Goal: Task Accomplishment & Management: Use online tool/utility

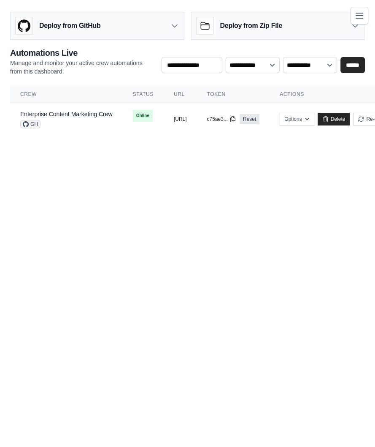
click at [256, 81] on div "**********" at bounding box center [187, 91] width 355 height 88
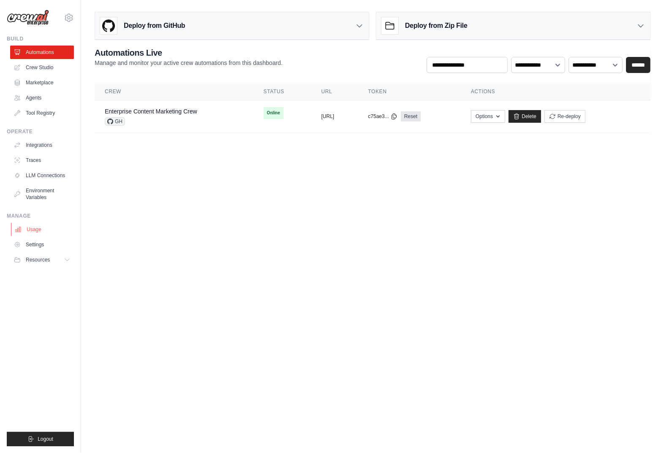
click at [39, 224] on link "Usage" at bounding box center [43, 230] width 64 height 14
click at [41, 247] on link "Settings" at bounding box center [43, 245] width 64 height 14
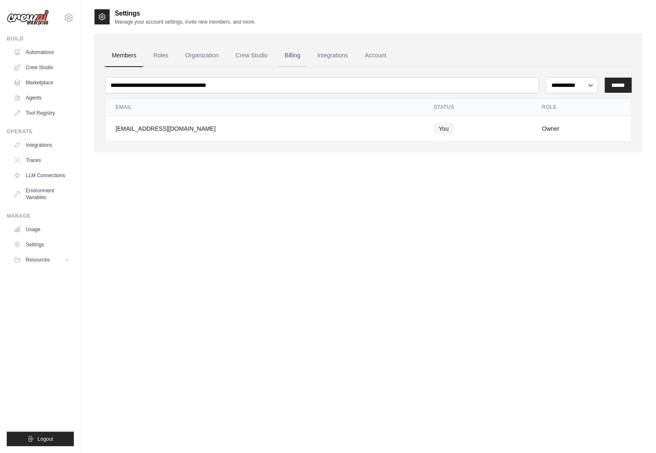
click at [289, 63] on link "Billing" at bounding box center [292, 55] width 29 height 23
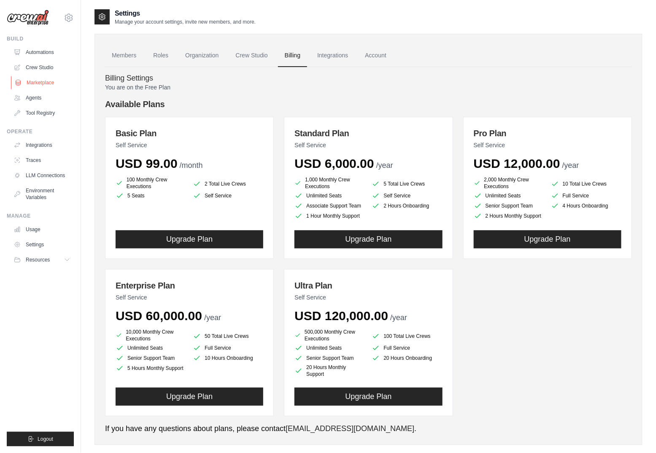
click at [50, 86] on link "Marketplace" at bounding box center [43, 83] width 64 height 14
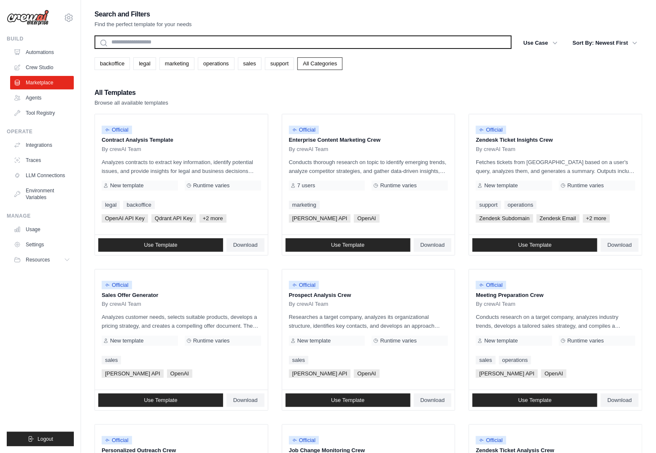
click at [168, 46] on input "text" at bounding box center [304, 42] width 418 height 14
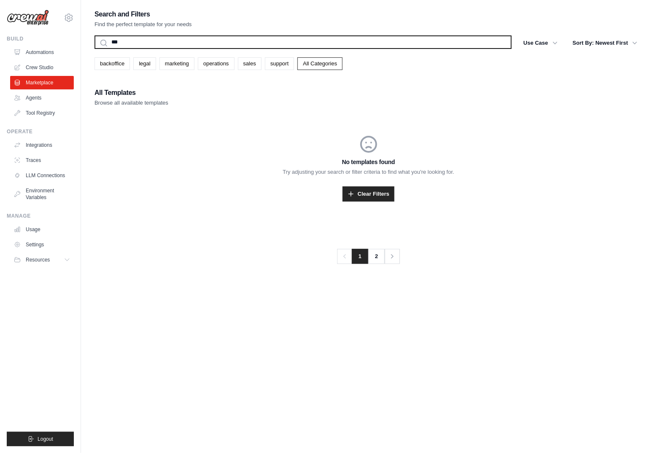
type input "****"
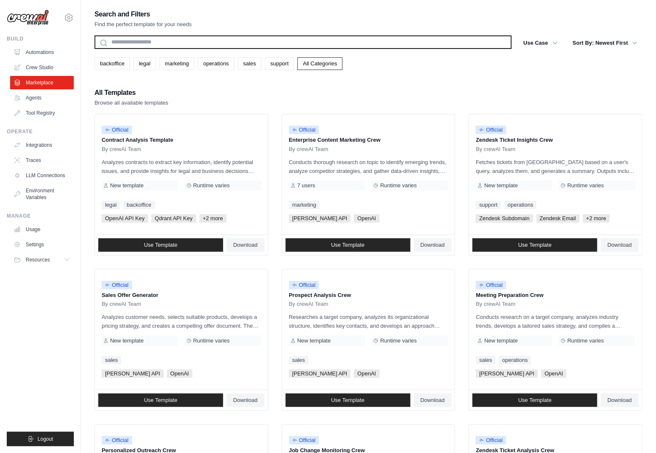
type input "*"
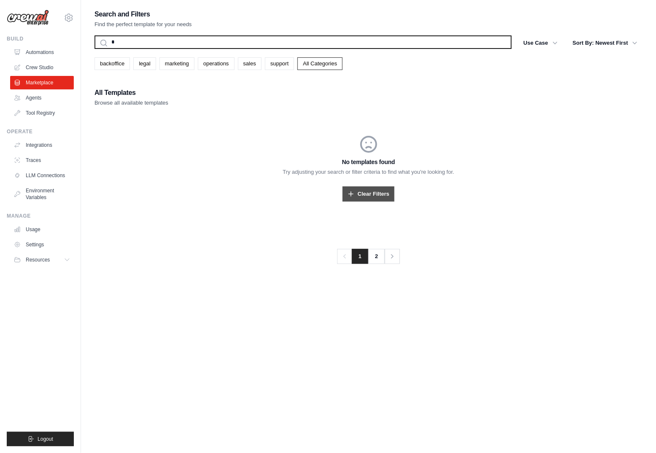
type input "*"
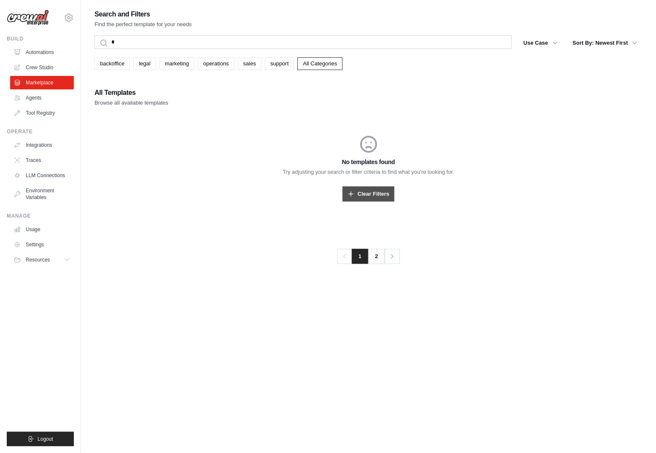
click at [357, 197] on link "Clear Filters" at bounding box center [369, 194] width 52 height 15
click at [442, 52] on div "backoffice legal marketing operations sales support All Categories" at bounding box center [369, 60] width 548 height 19
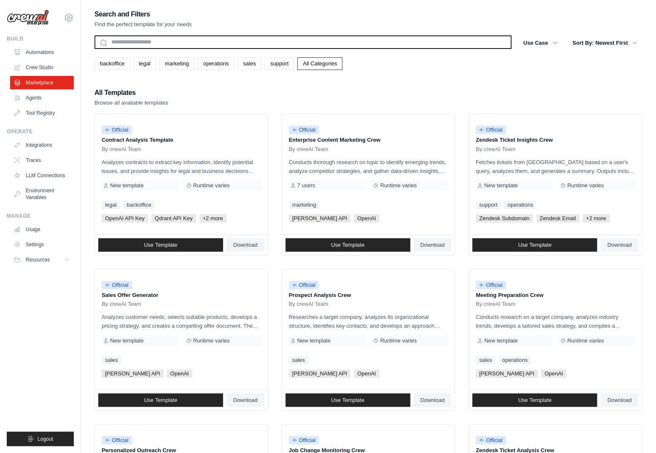
click at [447, 48] on input "text" at bounding box center [304, 42] width 418 height 14
type input "*"
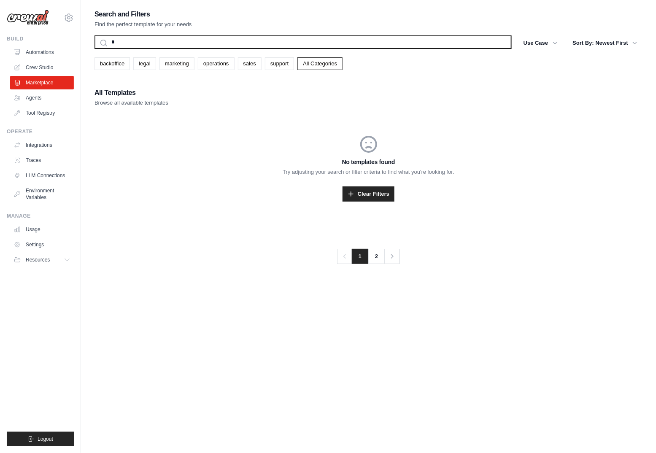
type input "**"
type input "*********"
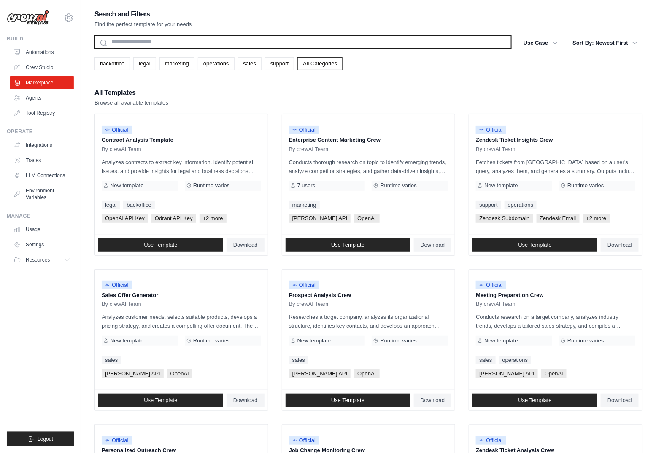
type input "*"
click at [245, 49] on input "text" at bounding box center [304, 42] width 418 height 14
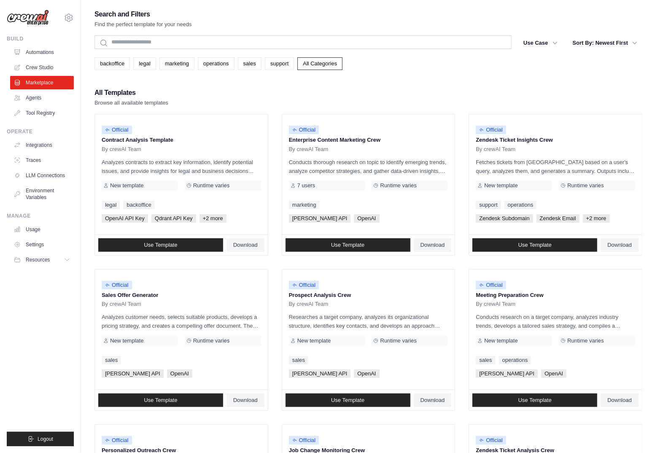
click at [252, 72] on div "Search and Filters Find the perfect template for your needs Search Use Case bac…" at bounding box center [369, 385] width 548 height 755
click at [253, 70] on div "Search and Filters Find the perfect template for your needs Search Use Case bac…" at bounding box center [369, 385] width 548 height 755
click at [257, 62] on link "sales" at bounding box center [250, 63] width 24 height 13
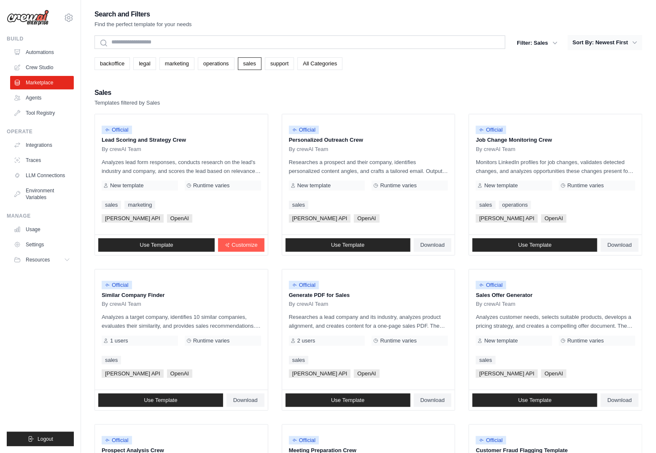
click at [636, 46] on icon "button" at bounding box center [635, 42] width 8 height 8
click at [636, 43] on icon "button" at bounding box center [635, 42] width 4 height 3
click at [531, 37] on button "Filter: Sales" at bounding box center [537, 42] width 51 height 15
click at [533, 42] on button "Filter: Sales" at bounding box center [537, 42] width 51 height 15
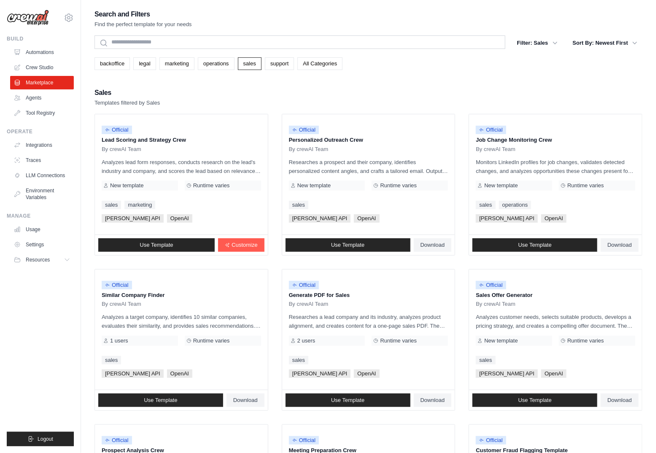
click at [608, 54] on div "backoffice legal marketing operations sales support All Categories" at bounding box center [369, 60] width 548 height 19
click at [612, 48] on button "Sort By: Newest First" at bounding box center [605, 42] width 75 height 15
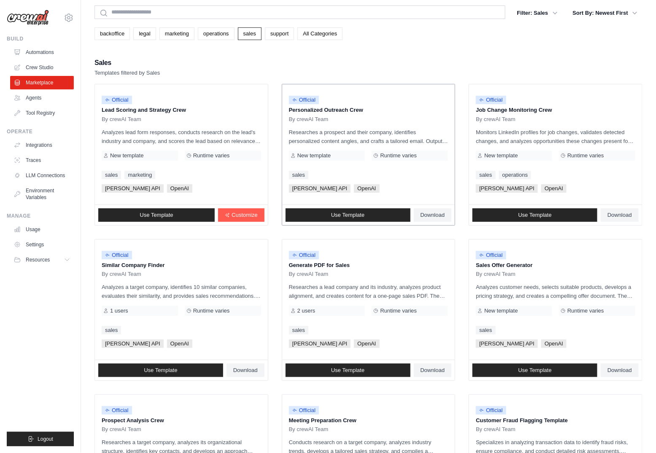
scroll to position [41, 0]
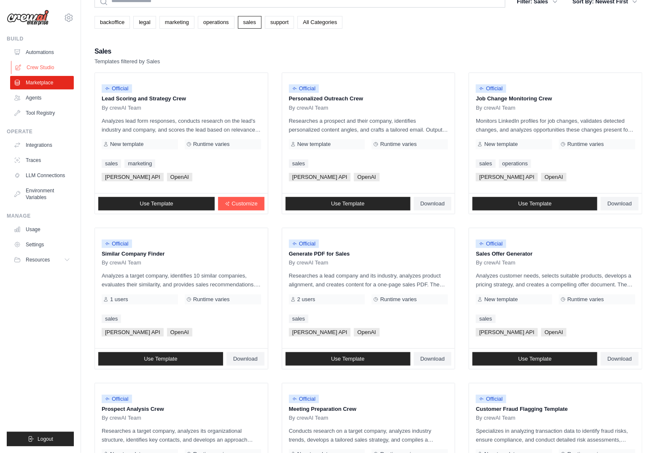
click at [40, 67] on link "Crew Studio" at bounding box center [43, 68] width 64 height 14
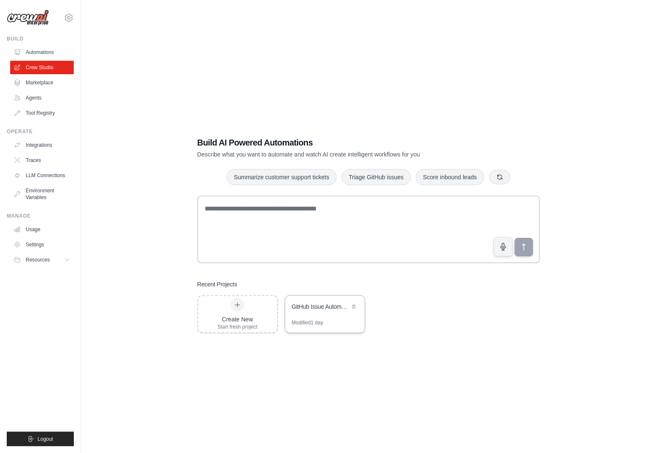
click at [309, 312] on div "GitHub Issue Automation Manager" at bounding box center [321, 308] width 58 height 10
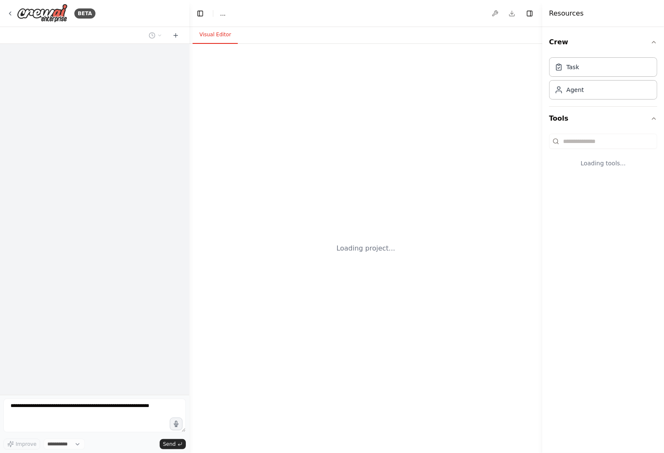
select select "****"
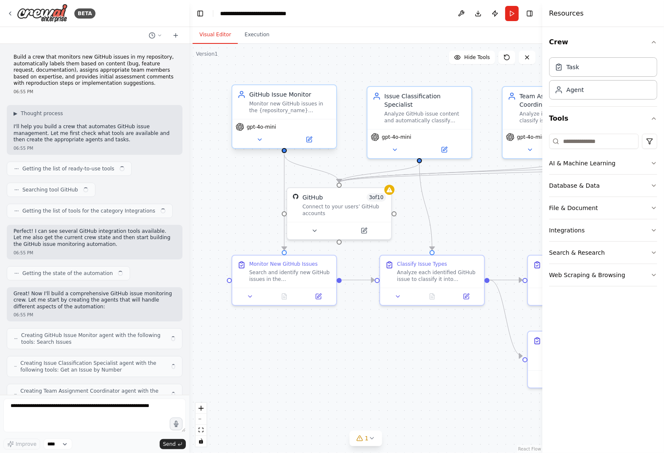
scroll to position [699, 0]
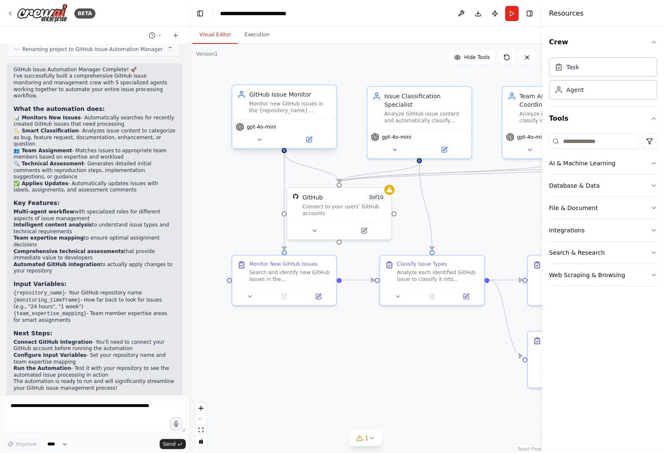
click at [290, 109] on div "Monitor new GitHub issues in the {repository_name} repository and search for re…" at bounding box center [290, 107] width 82 height 14
click at [304, 203] on div "Connect to your users’ GitHub accounts" at bounding box center [344, 209] width 84 height 14
click at [393, 70] on div ".deletable-edge-delete-btn { width: 20px; height: 20px; border: 0px solid #ffff…" at bounding box center [365, 248] width 353 height 409
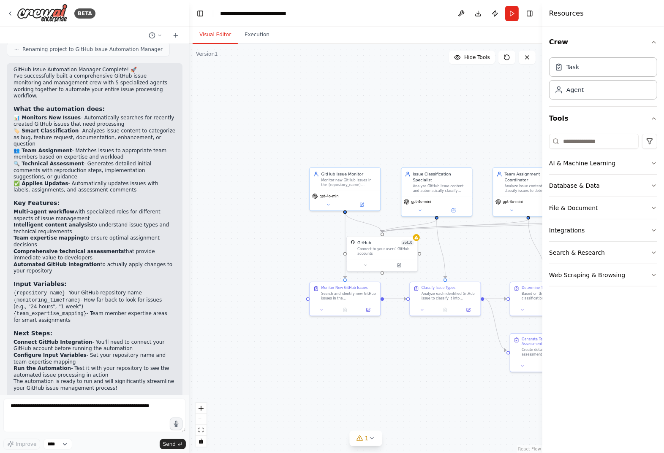
click at [591, 226] on button "Integrations" at bounding box center [603, 231] width 108 height 22
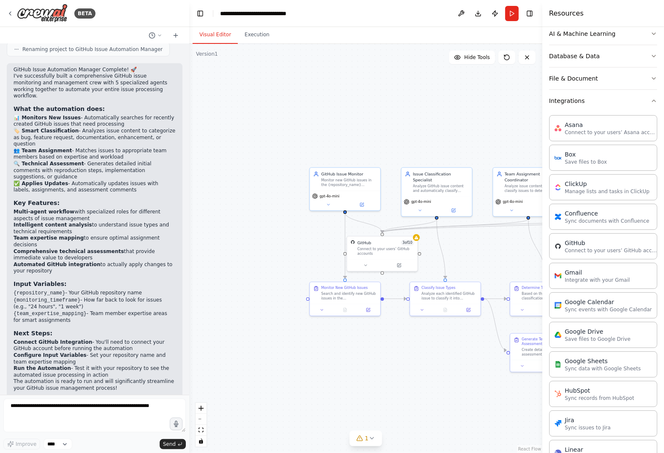
scroll to position [128, 0]
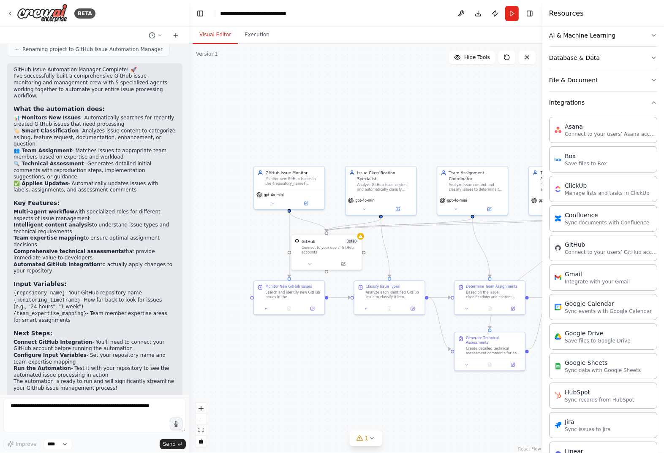
drag, startPoint x: 436, startPoint y: 384, endPoint x: 368, endPoint y: 380, distance: 68.1
click at [369, 380] on div ".deletable-edge-delete-btn { width: 20px; height: 20px; border: 0px solid #ffff…" at bounding box center [365, 248] width 353 height 409
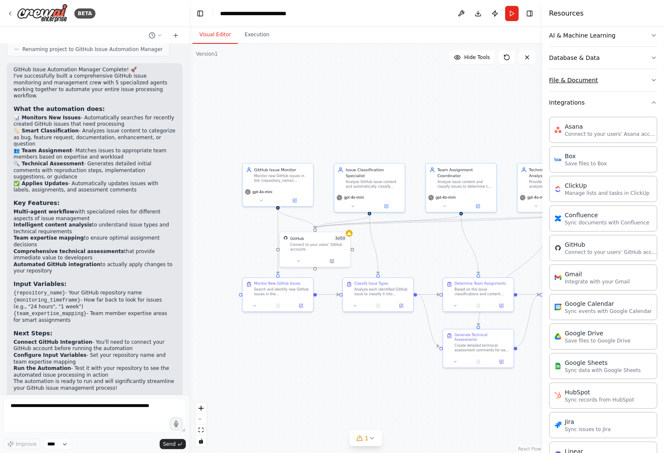
click at [627, 81] on button "File & Document" at bounding box center [603, 80] width 108 height 22
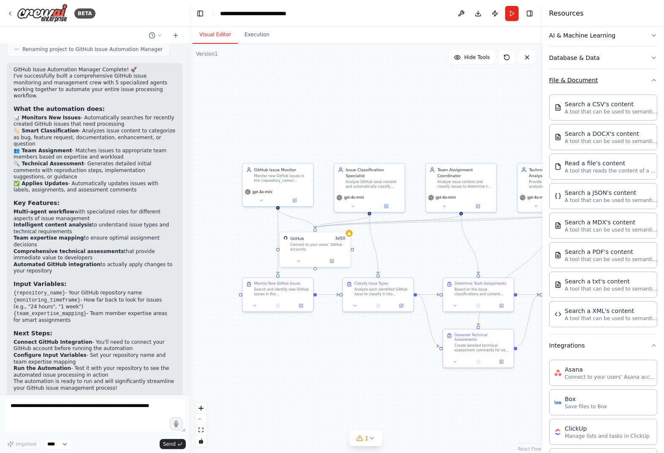
click at [627, 81] on button "File & Document" at bounding box center [603, 80] width 108 height 22
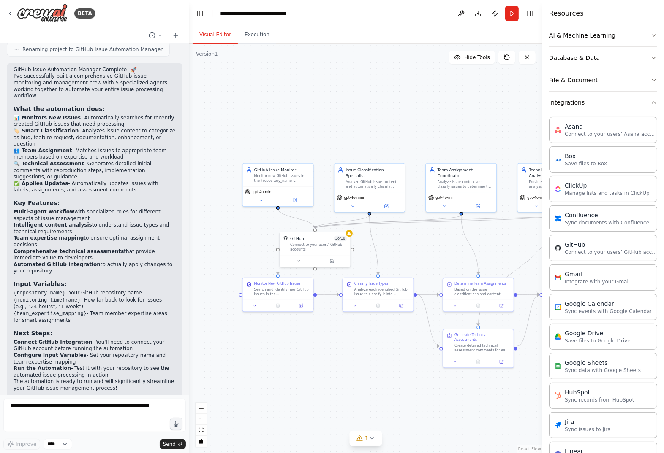
click at [621, 94] on button "Integrations" at bounding box center [603, 103] width 108 height 22
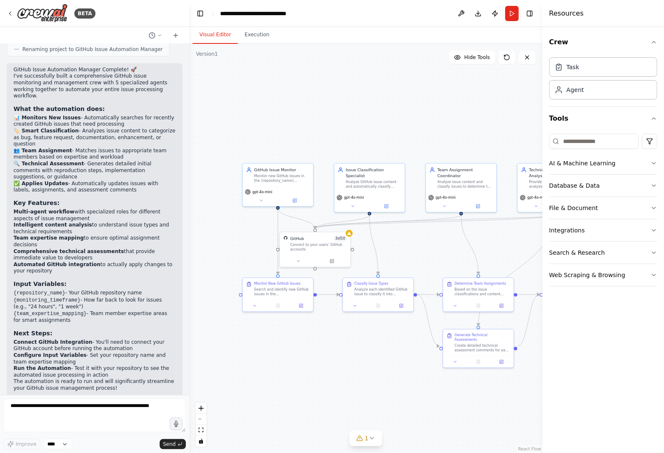
click at [597, 149] on div "AI & Machine Learning Database & Data File & Document Integrations Search & Res…" at bounding box center [603, 208] width 108 height 156
click at [598, 146] on input at bounding box center [593, 141] width 89 height 15
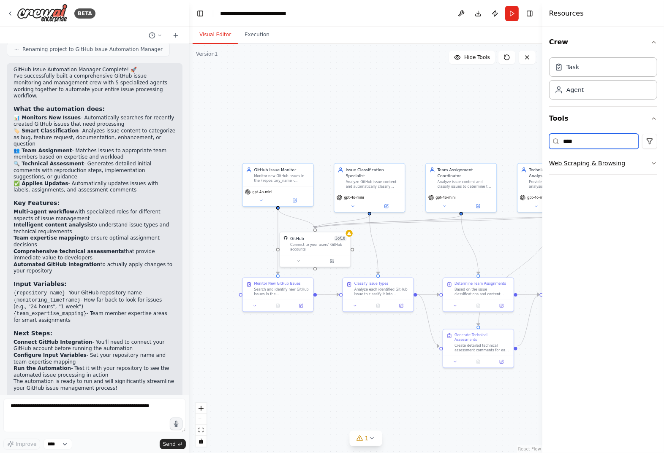
type input "****"
click at [607, 159] on button "Web Scraping & Browsing" at bounding box center [603, 163] width 108 height 22
click at [612, 184] on div "Web Automation Tool" at bounding box center [610, 187] width 93 height 8
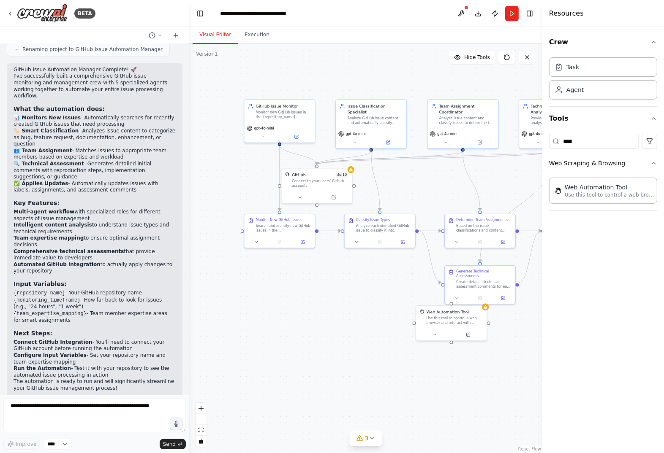
drag, startPoint x: 414, startPoint y: 366, endPoint x: 417, endPoint y: 300, distance: 65.5
click at [416, 300] on div ".deletable-edge-delete-btn { width: 20px; height: 20px; border: 0px solid #ffff…" at bounding box center [365, 248] width 353 height 409
drag, startPoint x: 447, startPoint y: 313, endPoint x: 359, endPoint y: 313, distance: 87.8
click at [359, 313] on div "Web Automation Tool Use this tool to control a web browser and interact with we…" at bounding box center [369, 314] width 57 height 16
click at [363, 316] on div "Use this tool to control a web browser and interact with websites using natural…" at bounding box center [369, 318] width 57 height 9
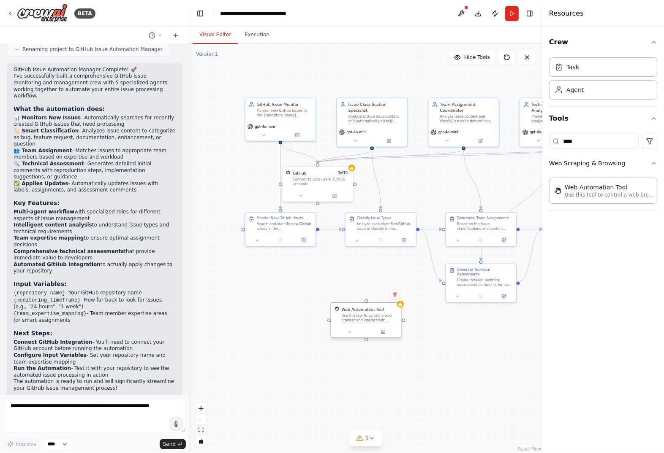
click at [363, 316] on div "Use this tool to control a web browser and interact with websites using natural…" at bounding box center [369, 318] width 57 height 9
click at [396, 297] on button at bounding box center [394, 294] width 11 height 11
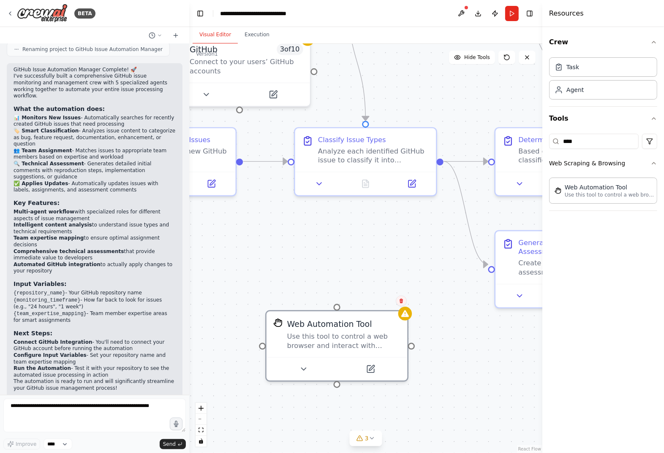
click at [399, 299] on icon at bounding box center [401, 300] width 5 height 5
click at [399, 301] on icon at bounding box center [401, 300] width 5 height 5
click at [380, 301] on button "Confirm" at bounding box center [377, 301] width 30 height 10
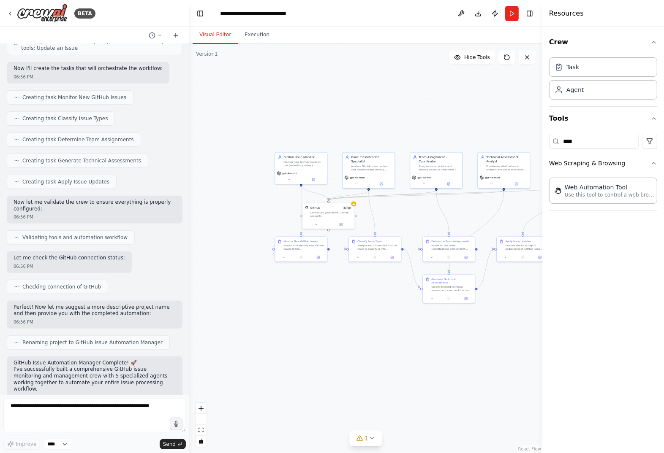
scroll to position [404, 0]
click at [11, 13] on icon at bounding box center [10, 13] width 7 height 7
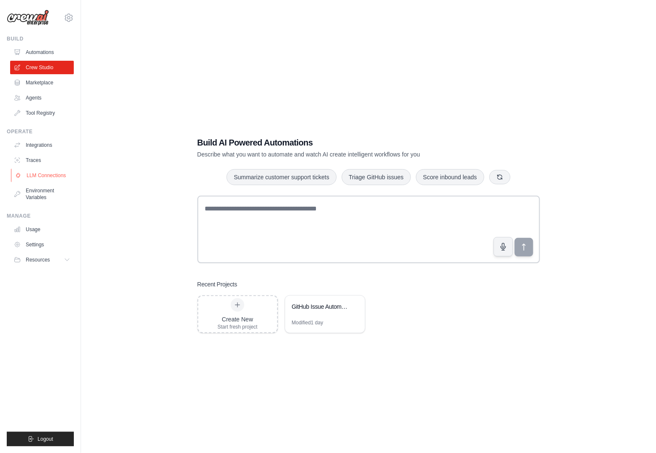
click at [64, 177] on link "LLM Connections" at bounding box center [43, 176] width 64 height 14
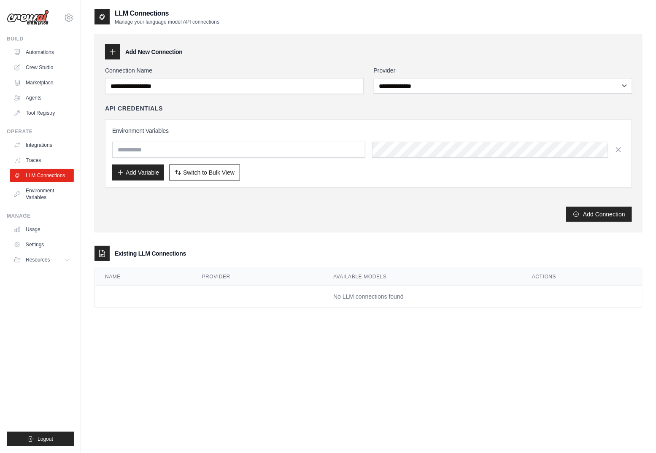
click at [247, 113] on div "API Credentials Environment Variables Add Variable Switch to Bulk View Switch t…" at bounding box center [368, 146] width 527 height 84
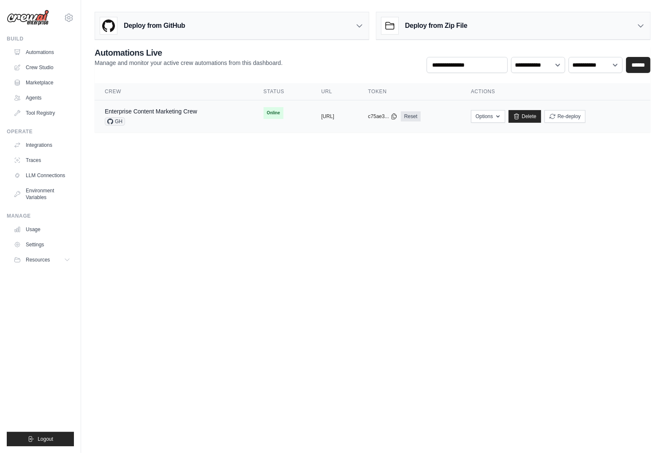
click at [221, 121] on div "Enterprise Content Marketing Crew GH" at bounding box center [174, 116] width 138 height 19
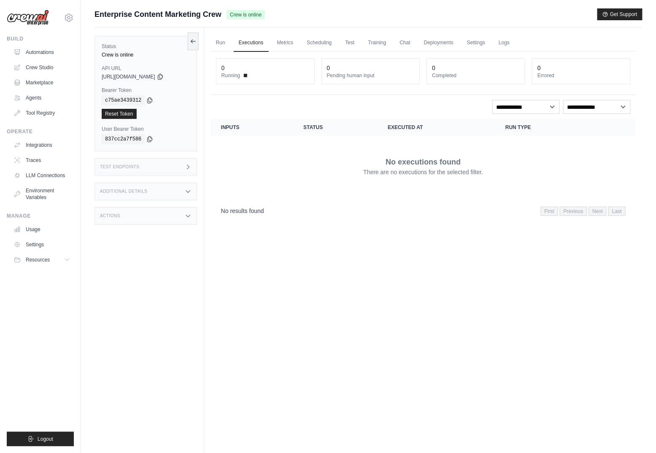
click at [251, 77] on dt "Running" at bounding box center [266, 75] width 88 height 7
click at [41, 60] on ul "Automations Crew Studio Marketplace Agents Tool Registry" at bounding box center [42, 83] width 64 height 74
click at [48, 66] on link "Crew Studio" at bounding box center [43, 68] width 64 height 14
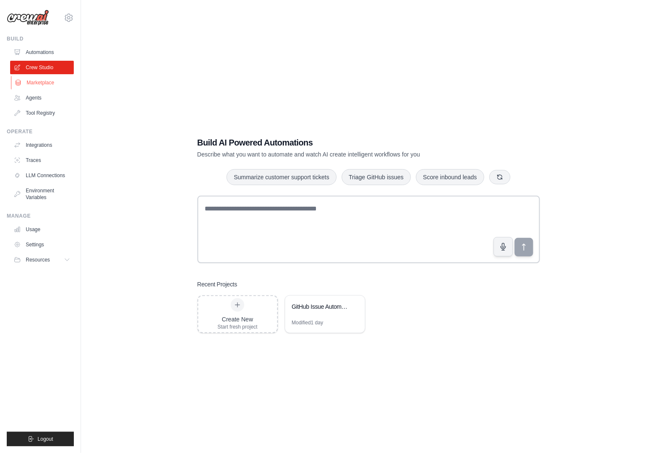
click at [41, 81] on link "Marketplace" at bounding box center [43, 83] width 64 height 14
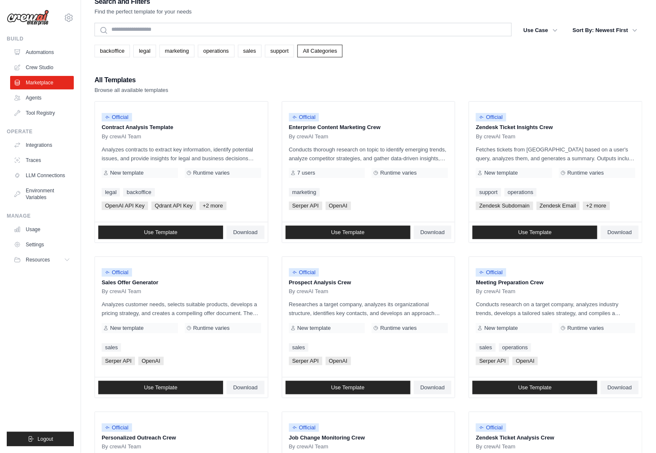
scroll to position [15, 0]
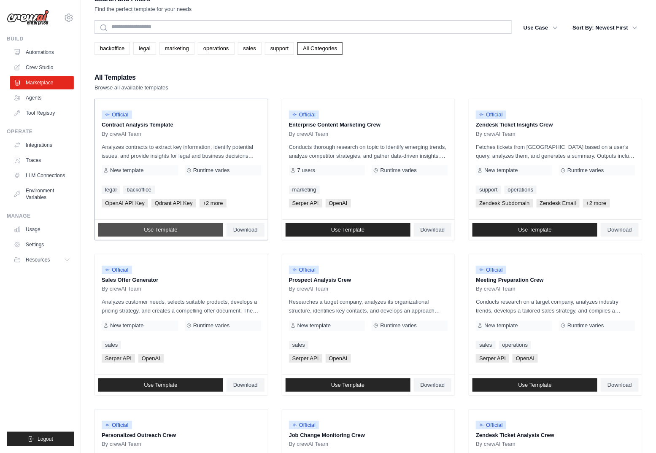
click at [190, 225] on link "Use Template" at bounding box center [160, 230] width 125 height 14
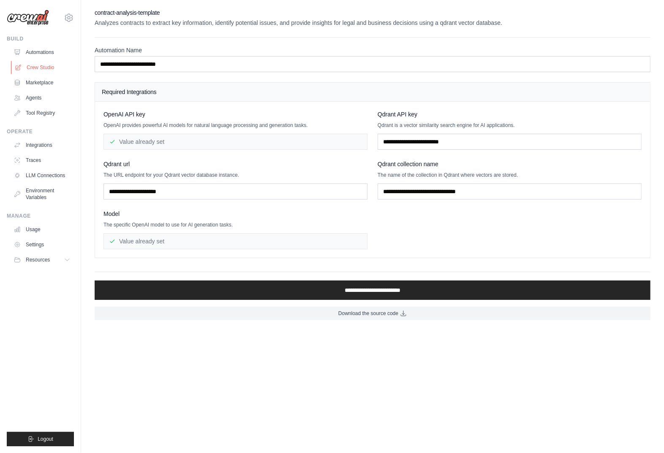
click at [52, 70] on link "Crew Studio" at bounding box center [43, 68] width 64 height 14
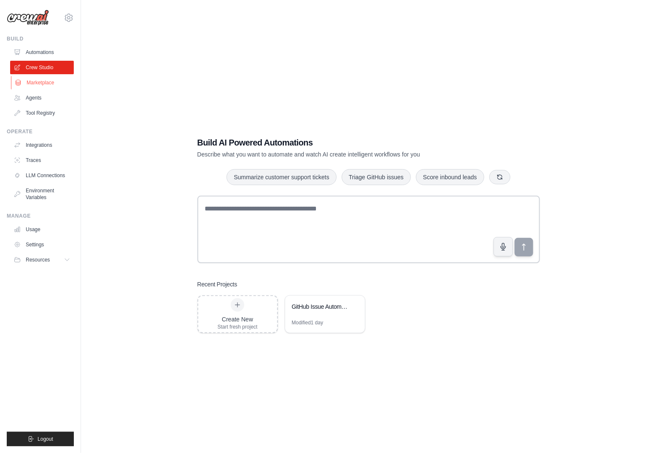
click at [50, 81] on link "Marketplace" at bounding box center [43, 83] width 64 height 14
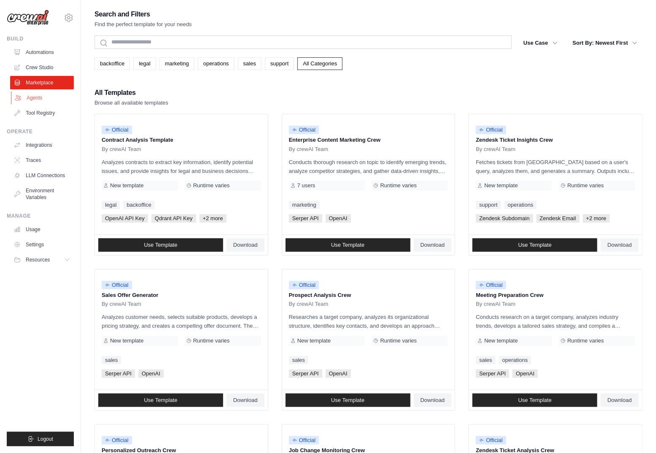
click at [45, 95] on link "Agents" at bounding box center [43, 98] width 64 height 14
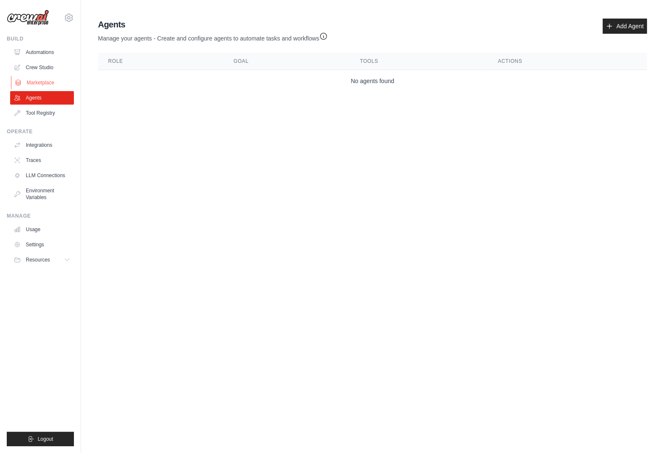
click at [47, 82] on link "Marketplace" at bounding box center [43, 83] width 64 height 14
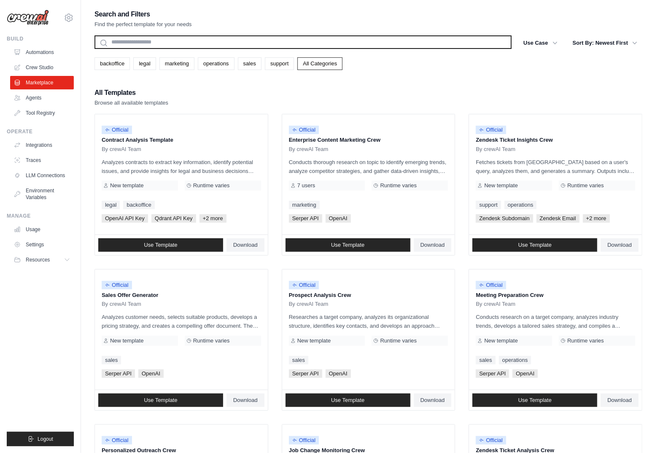
click at [127, 49] on input "text" at bounding box center [304, 42] width 418 height 14
type input "*"
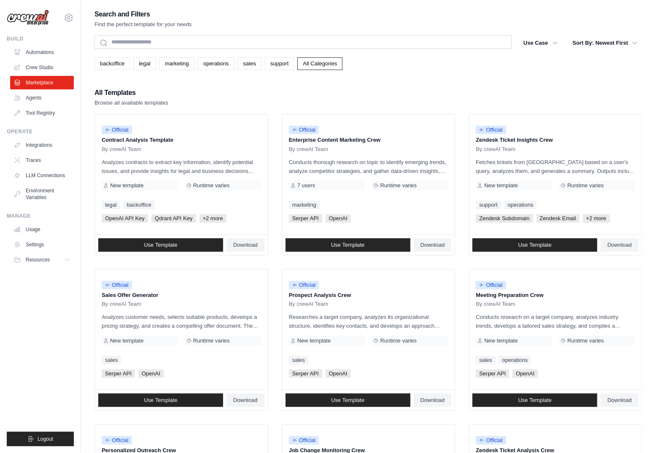
click at [430, 68] on div "backoffice legal marketing operations sales support All Categories" at bounding box center [369, 63] width 548 height 13
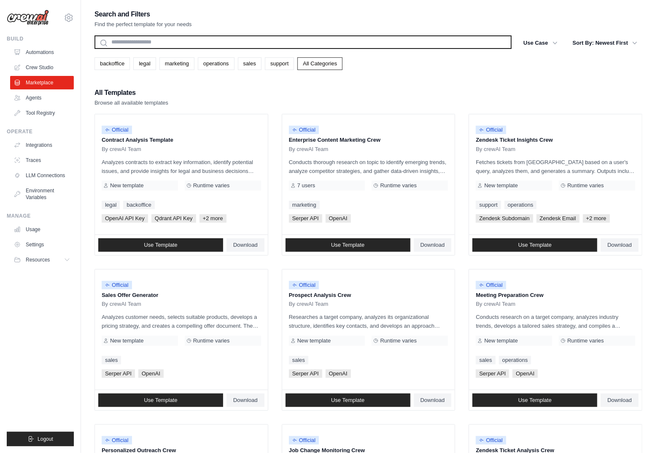
click at [372, 43] on input "text" at bounding box center [304, 42] width 418 height 14
type input "*"
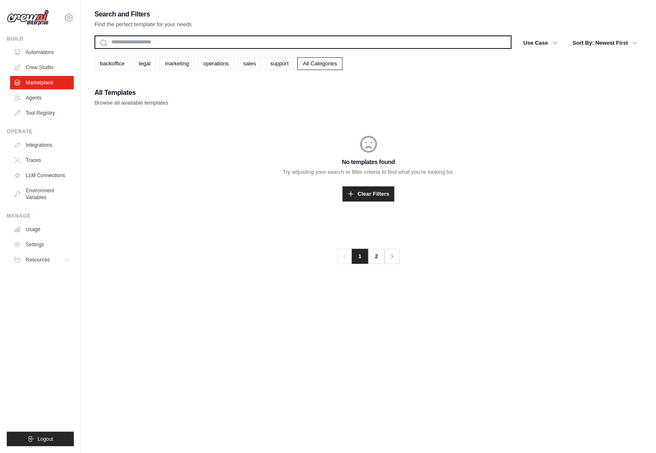
type input "*"
type input "***"
type input "********"
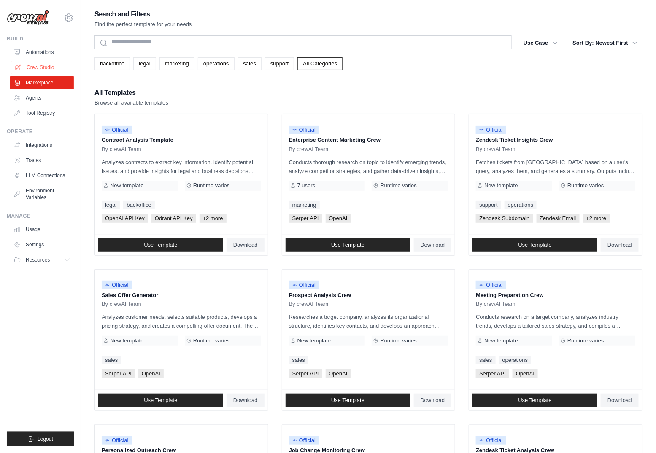
click at [40, 66] on link "Crew Studio" at bounding box center [43, 68] width 64 height 14
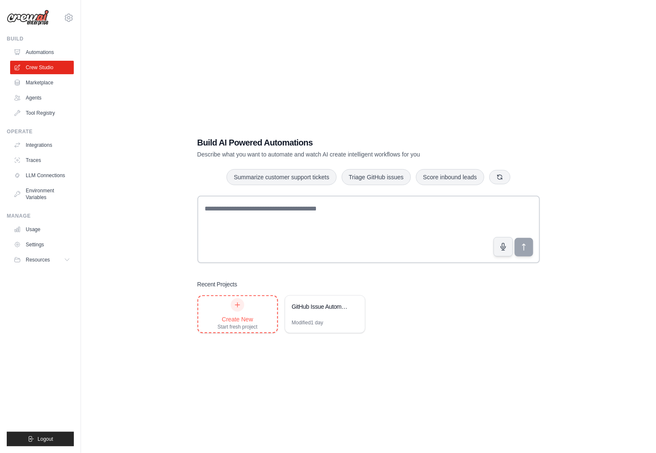
click at [242, 306] on div at bounding box center [238, 305] width 14 height 14
click at [302, 323] on div "Modified 1 day" at bounding box center [308, 323] width 32 height 7
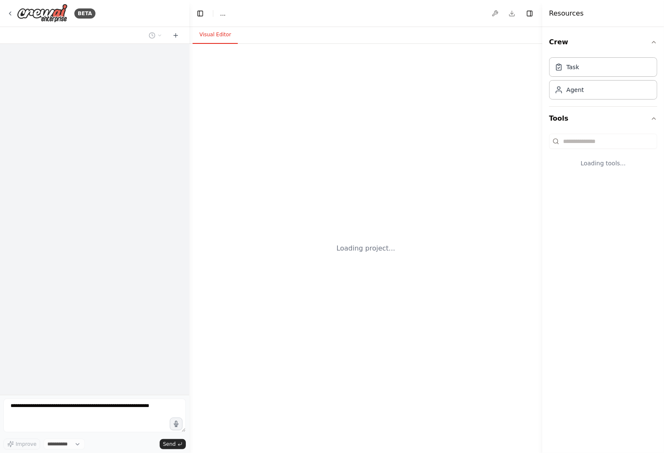
select select "****"
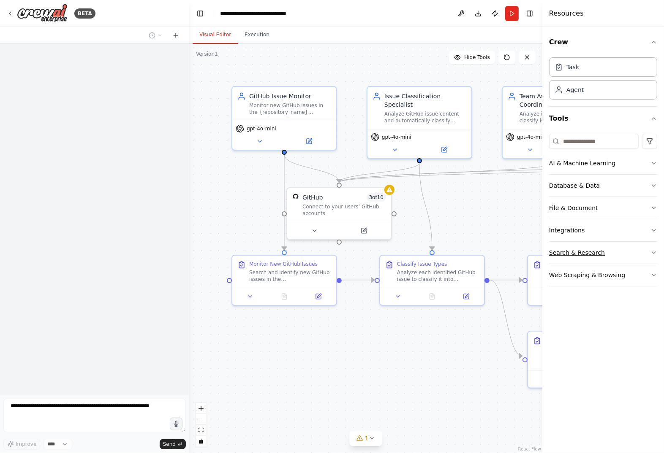
scroll to position [699, 0]
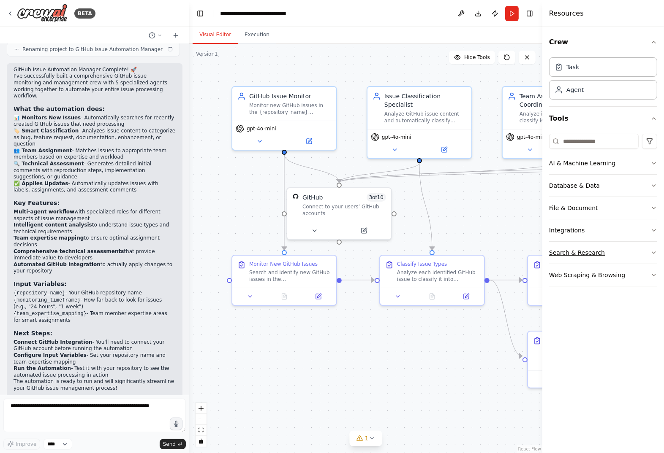
click at [579, 260] on button "Search & Research" at bounding box center [603, 253] width 108 height 22
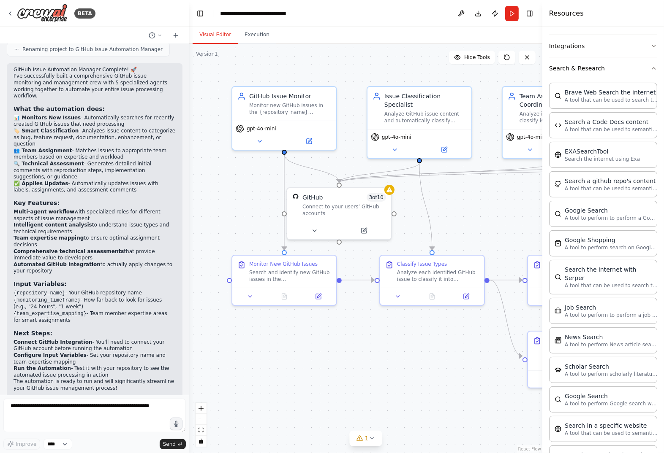
scroll to position [268, 0]
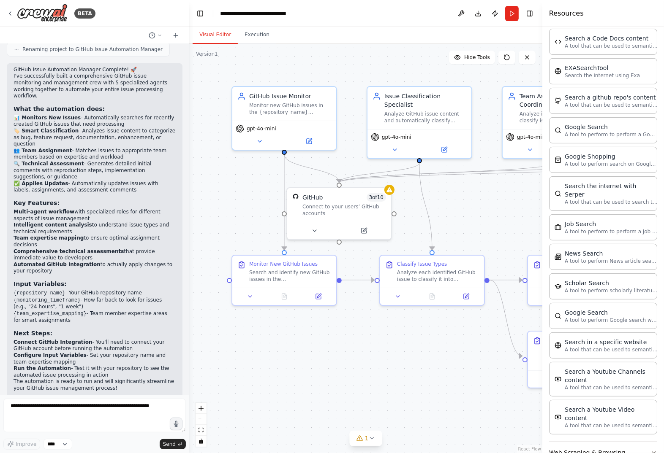
click at [583, 442] on button "Web Scraping & Browsing" at bounding box center [603, 453] width 108 height 22
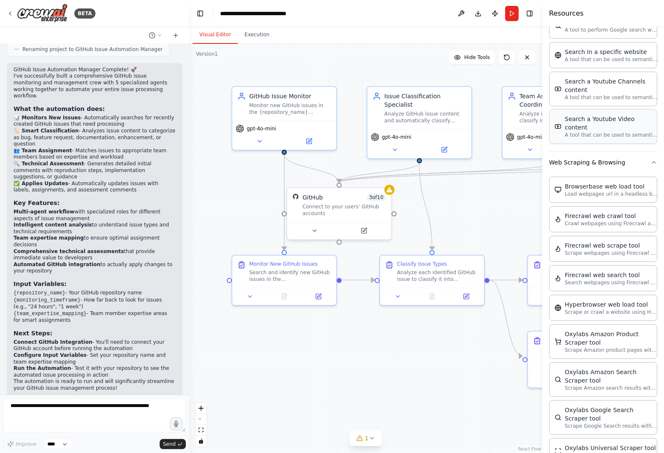
scroll to position [560, 0]
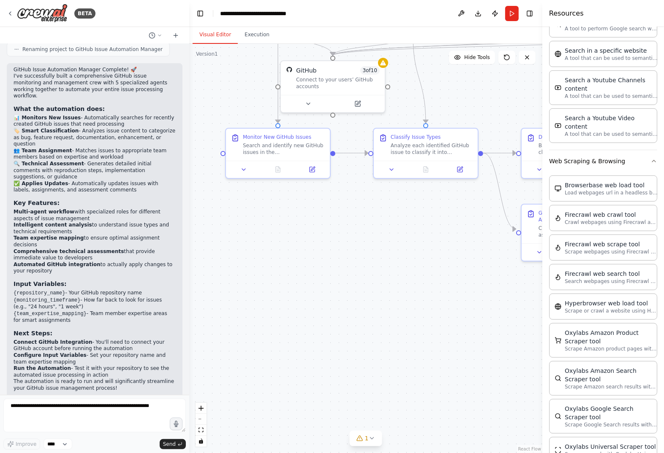
drag, startPoint x: 504, startPoint y: 393, endPoint x: 499, endPoint y: 212, distance: 180.3
click at [499, 213] on div ".deletable-edge-delete-btn { width: 20px; height: 20px; border: 0px solid #ffff…" at bounding box center [365, 248] width 353 height 409
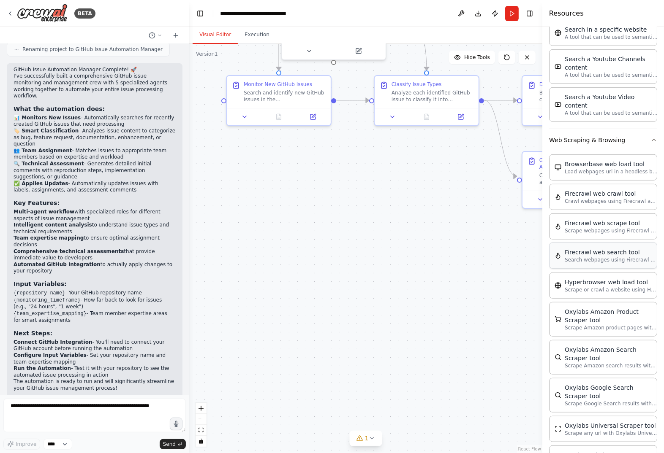
scroll to position [579, 0]
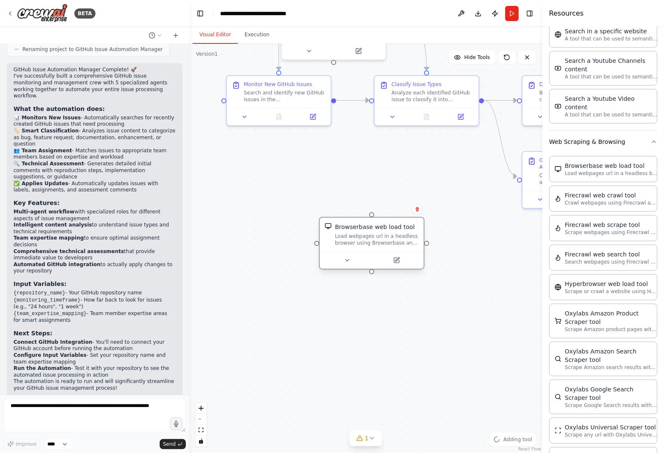
drag, startPoint x: 403, startPoint y: 268, endPoint x: 335, endPoint y: 212, distance: 88.2
click at [335, 233] on div "Load webpages url in a headless browser using Browserbase and return the conten…" at bounding box center [377, 240] width 84 height 14
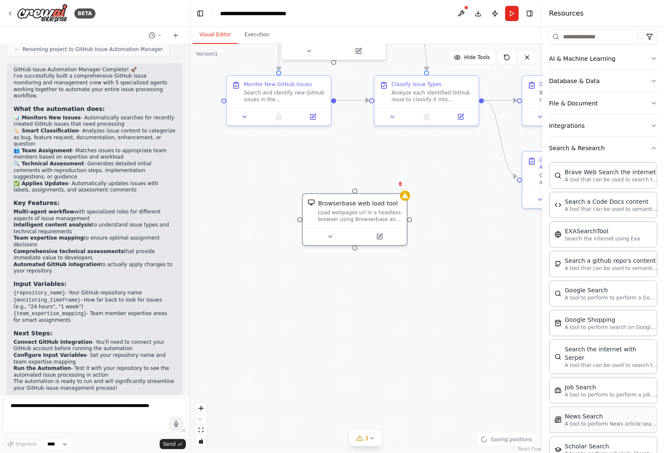
scroll to position [0, 0]
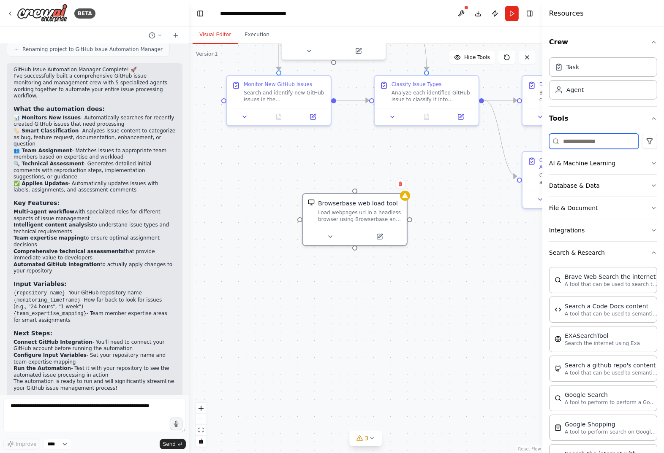
click at [570, 141] on input at bounding box center [593, 141] width 89 height 15
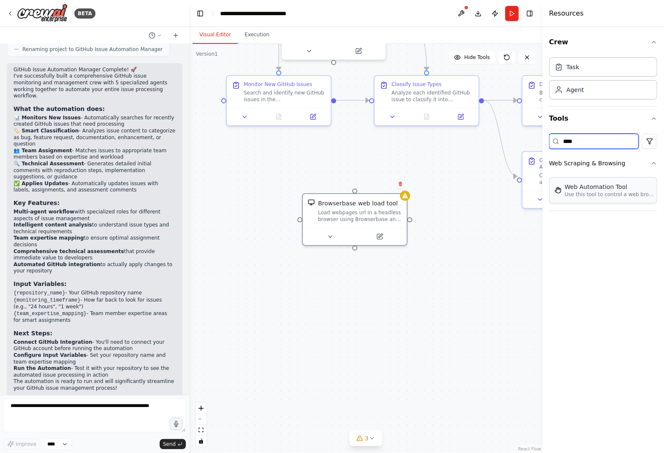
type input "****"
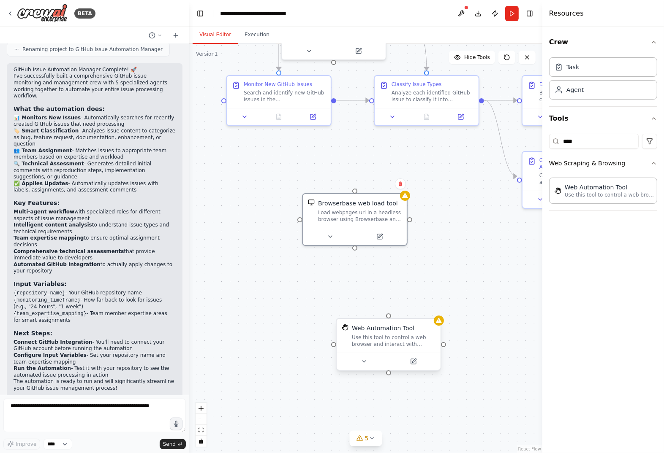
click at [386, 331] on div "Web Automation Tool" at bounding box center [383, 328] width 62 height 8
click at [606, 137] on input "****" at bounding box center [593, 141] width 89 height 15
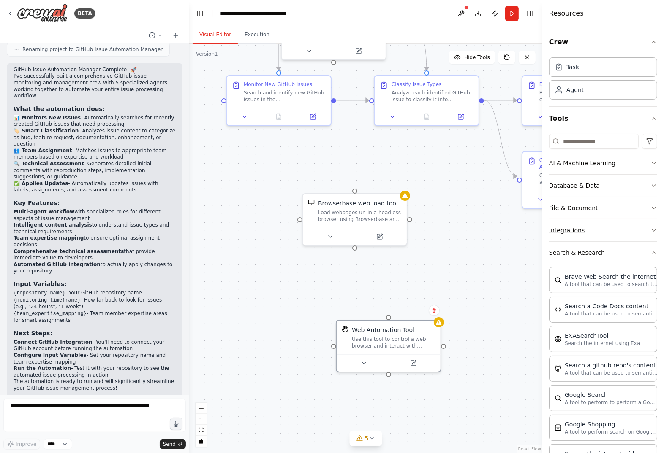
click at [607, 226] on button "Integrations" at bounding box center [603, 231] width 108 height 22
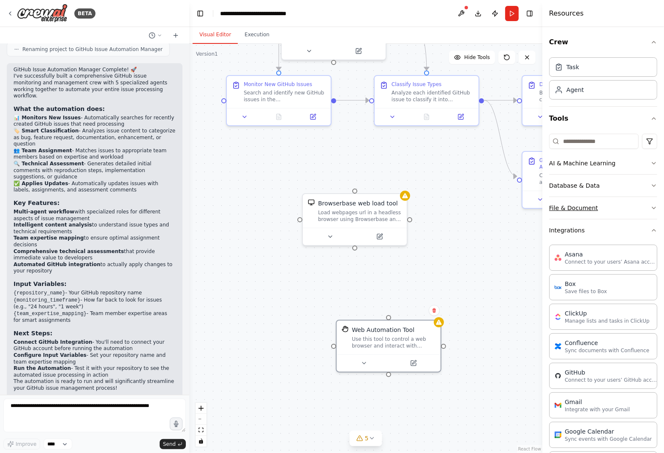
click at [597, 217] on button "File & Document" at bounding box center [603, 208] width 108 height 22
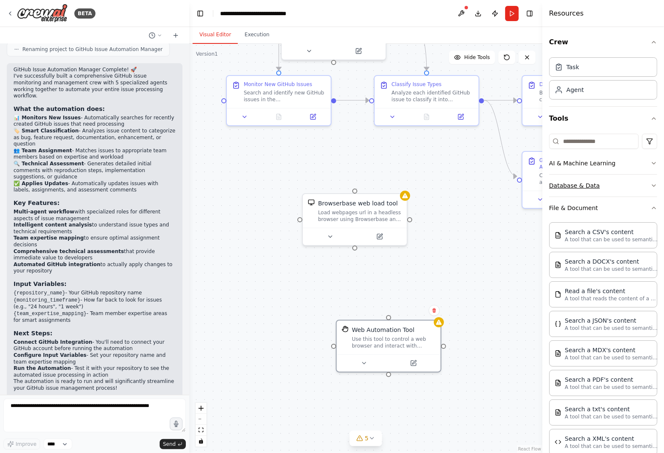
click at [599, 179] on button "Database & Data" at bounding box center [603, 186] width 108 height 22
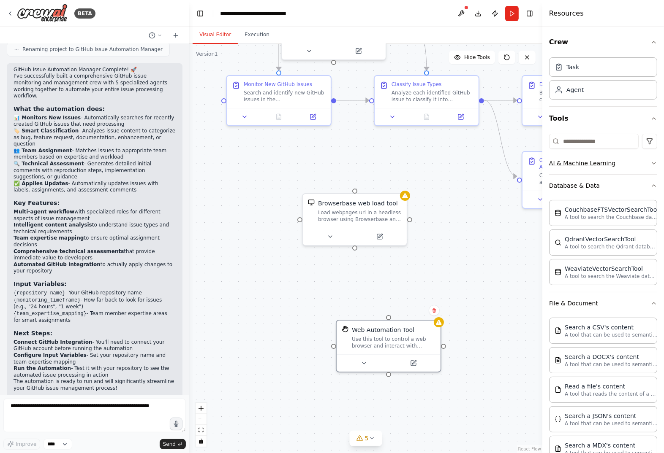
click at [607, 161] on button "AI & Machine Learning" at bounding box center [603, 163] width 108 height 22
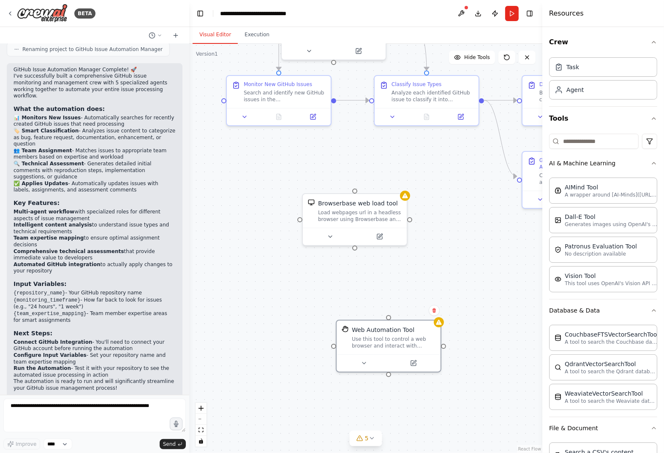
drag, startPoint x: 542, startPoint y: 241, endPoint x: 534, endPoint y: 240, distance: 7.2
click at [534, 240] on div "BETA Build a crew that monitors new GitHub issues in my repository, automatical…" at bounding box center [332, 226] width 664 height 453
